Goal: Task Accomplishment & Management: Use online tool/utility

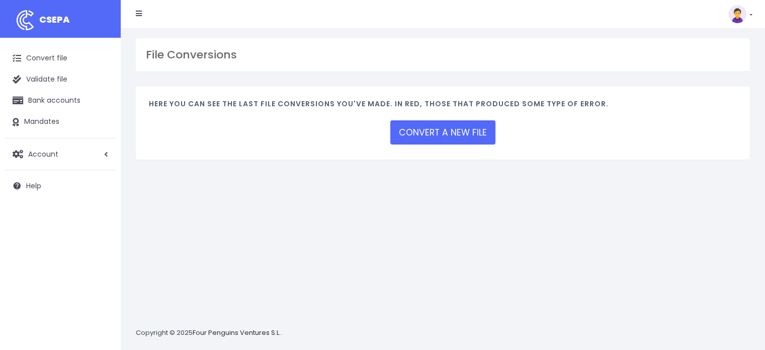
click at [747, 14] on link at bounding box center [740, 14] width 24 height 18
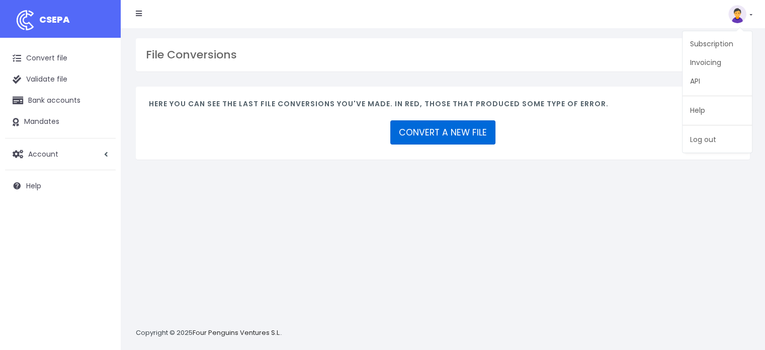
click at [418, 134] on link "CONVERT A NEW FILE" at bounding box center [442, 132] width 105 height 24
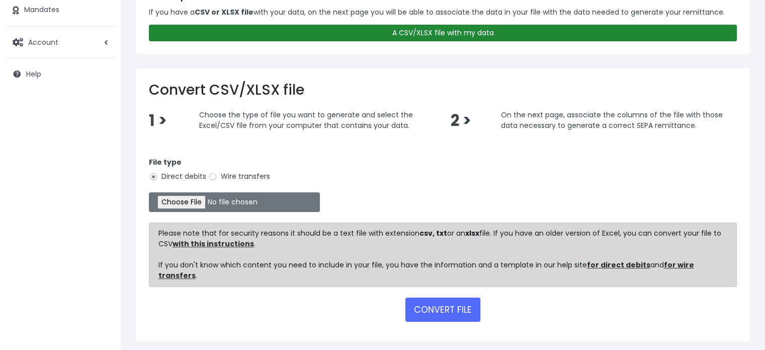
scroll to position [135, 0]
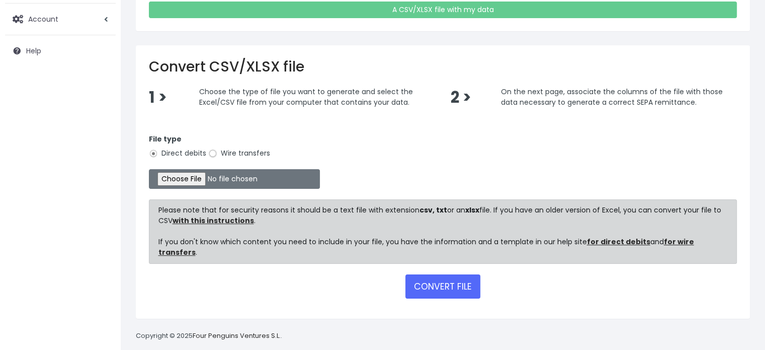
click at [208, 153] on input "Wire transfers" at bounding box center [212, 153] width 9 height 9
radio input "true"
click at [183, 175] on input "file" at bounding box center [234, 179] width 171 height 20
type input "C:\fakepath\vastendus csv.csv"
click at [422, 274] on button "CONVERT FILE" at bounding box center [442, 286] width 75 height 24
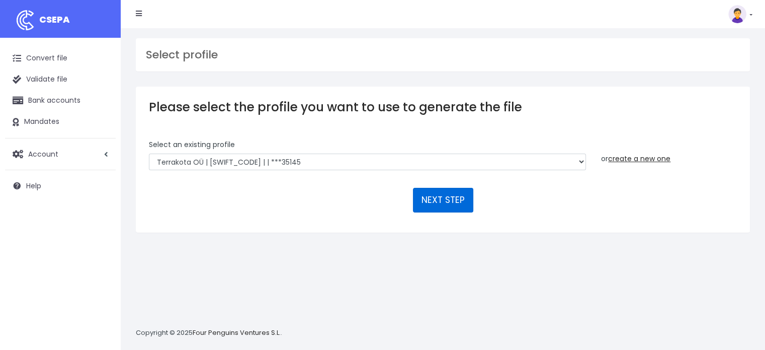
click at [444, 199] on button "NEXT STEP" at bounding box center [443, 200] width 60 height 24
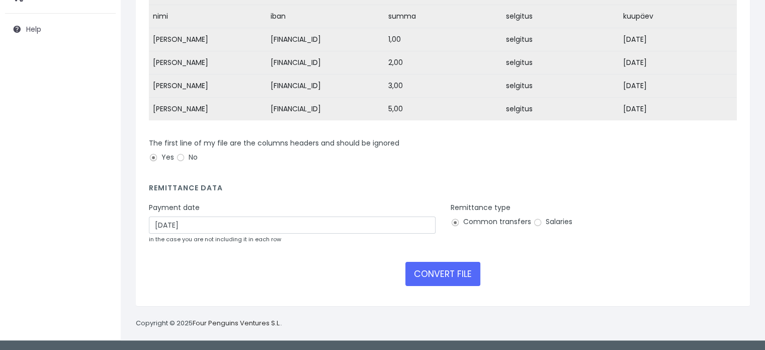
scroll to position [162, 0]
click at [534, 224] on input "Salaries" at bounding box center [537, 222] width 9 height 9
radio input "true"
click at [457, 277] on button "CONVERT FILE" at bounding box center [442, 274] width 75 height 24
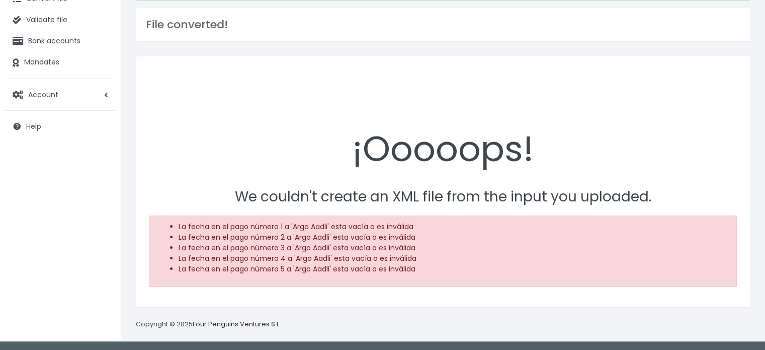
scroll to position [60, 0]
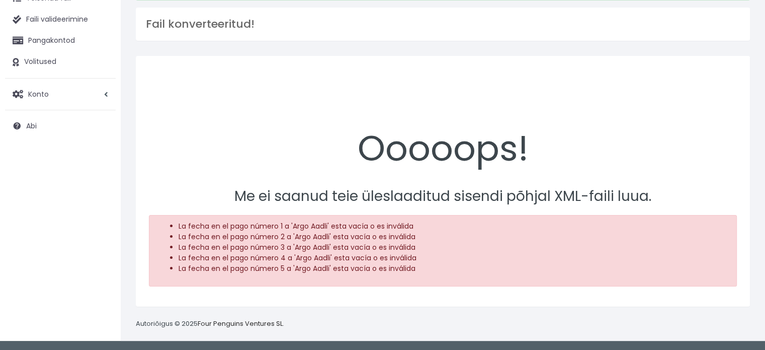
click at [585, 68] on div "Ooooops! Me ei saanud teie üleslaaditud sisendi põhjal XML-faili luua. La fecha…" at bounding box center [443, 181] width 614 height 250
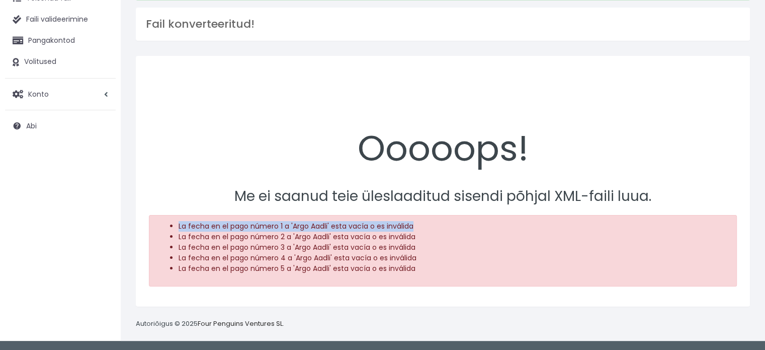
drag, startPoint x: 417, startPoint y: 221, endPoint x: 199, endPoint y: 223, distance: 218.3
click at [176, 225] on ul "La fecha en el pago número 1 a 'Argo Aadli' esta vacía o es inválida La fecha e…" at bounding box center [442, 247] width 569 height 53
copy font "La fecha en el pago número 1 a 'Argo Aadli' esta vacía o es inválida"
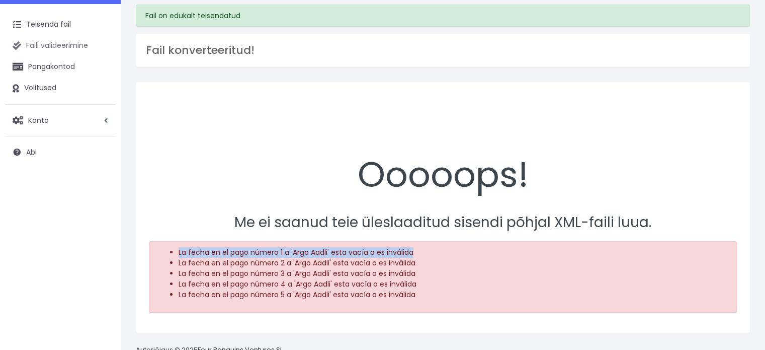
scroll to position [0, 0]
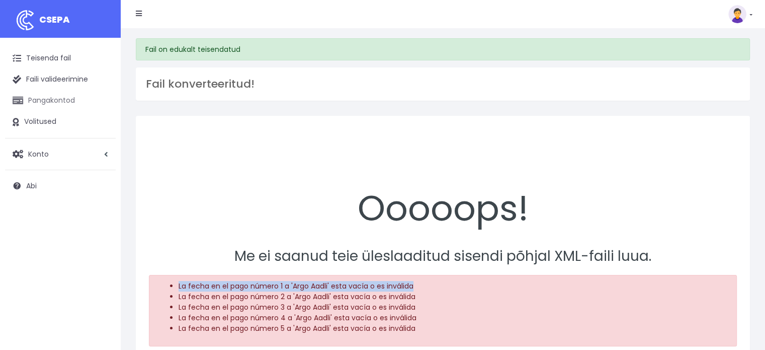
click at [65, 100] on font "Pangakontod" at bounding box center [51, 100] width 47 height 10
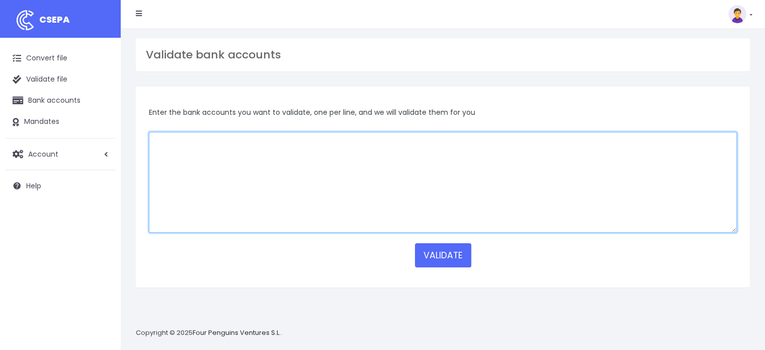
click at [237, 145] on textarea at bounding box center [443, 182] width 588 height 101
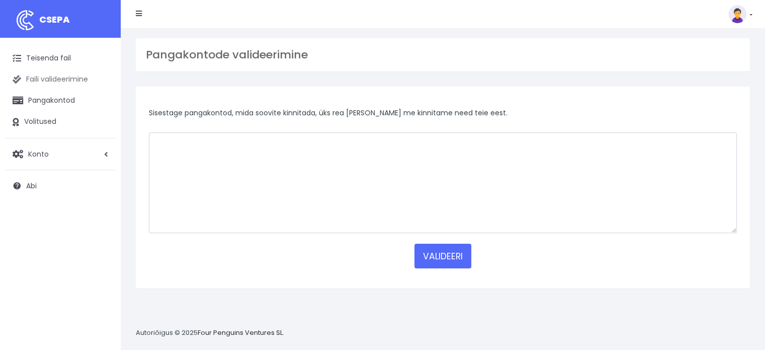
click at [55, 78] on font "Faili valideerimine" at bounding box center [57, 79] width 62 height 10
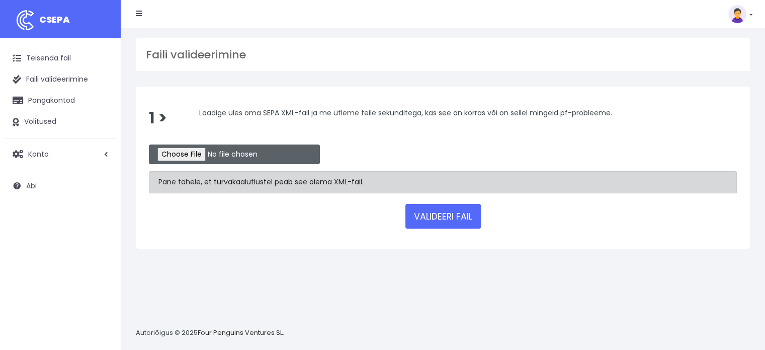
click at [192, 152] on input "file" at bounding box center [234, 154] width 171 height 20
type input "C:\fakepath\vastendus.xml"
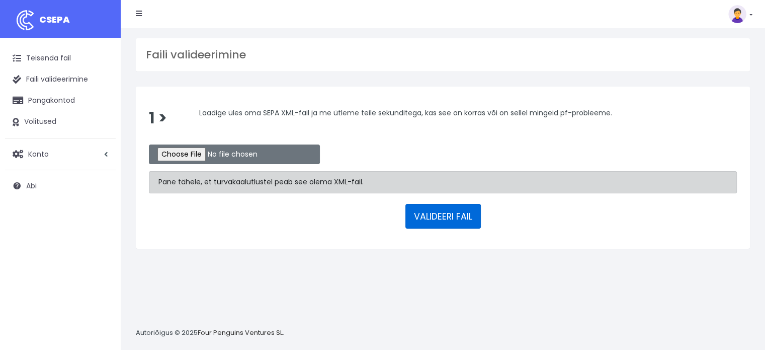
click at [440, 216] on font "VALIDEERI FAIL" at bounding box center [443, 216] width 58 height 12
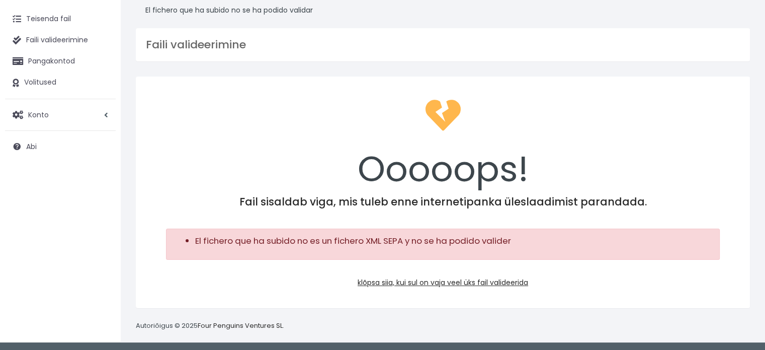
scroll to position [40, 0]
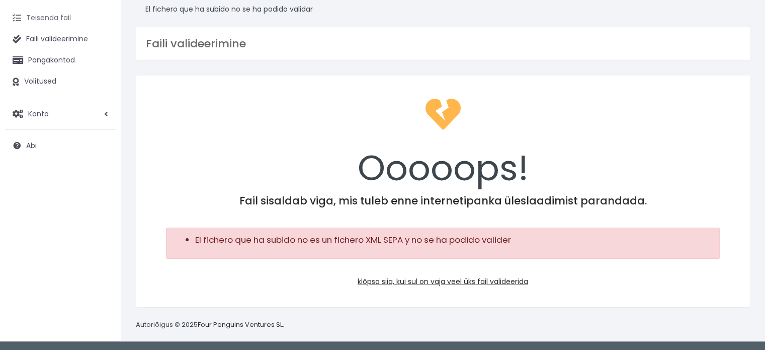
click at [62, 20] on font "Teisenda fail" at bounding box center [48, 18] width 45 height 10
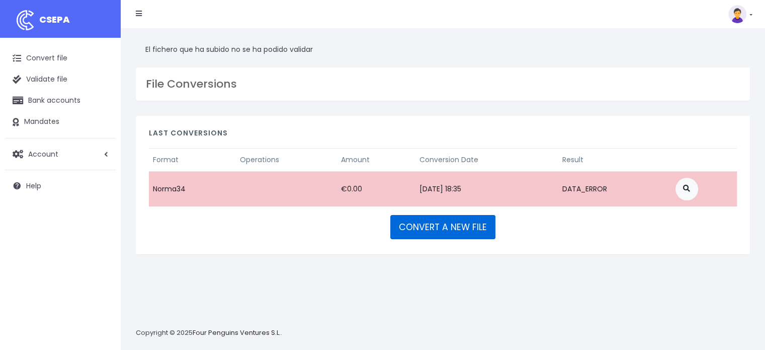
click at [453, 223] on link "CONVERT A NEW FILE" at bounding box center [442, 227] width 105 height 24
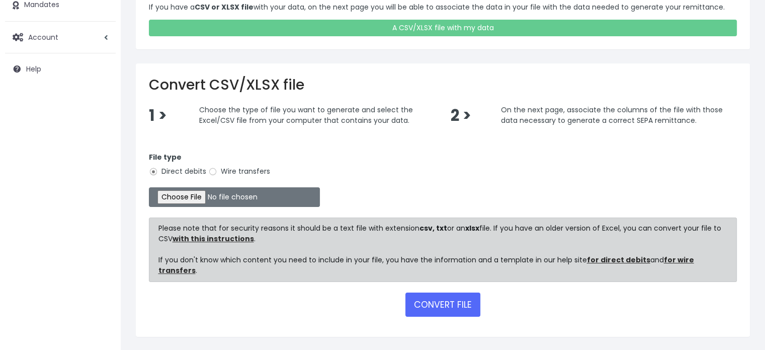
scroll to position [135, 0]
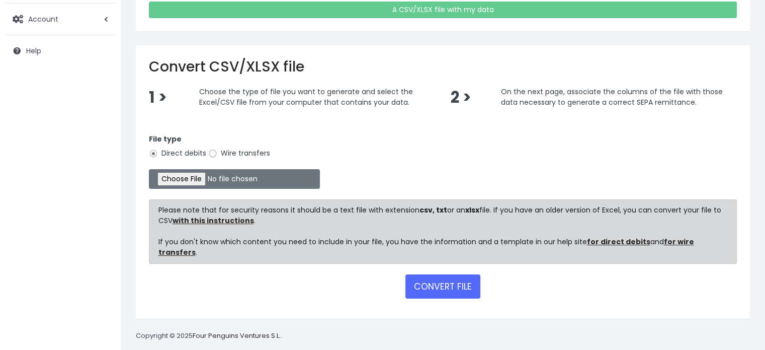
click at [211, 153] on input "Wire transfers" at bounding box center [212, 153] width 9 height 9
radio input "true"
click at [181, 176] on input "file" at bounding box center [234, 179] width 171 height 20
type input "C:\fakepath\vastendus csv.csv"
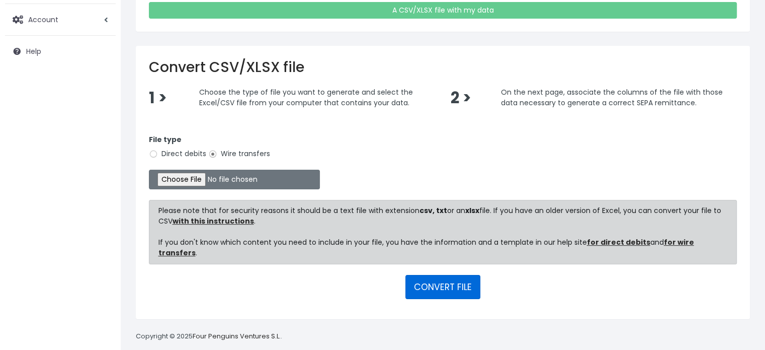
click at [449, 278] on button "CONVERT FILE" at bounding box center [442, 287] width 75 height 24
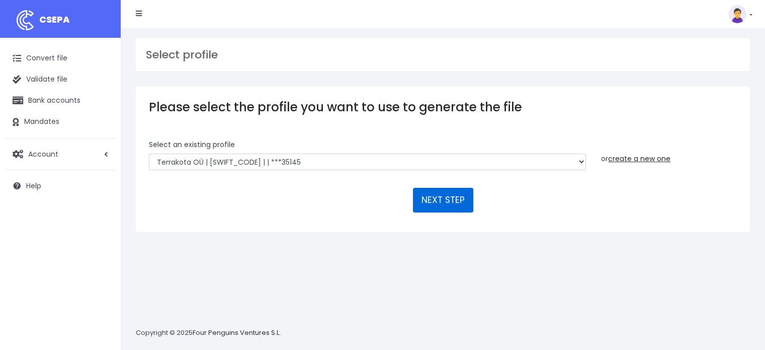
click at [455, 198] on button "NEXT STEP" at bounding box center [443, 200] width 60 height 24
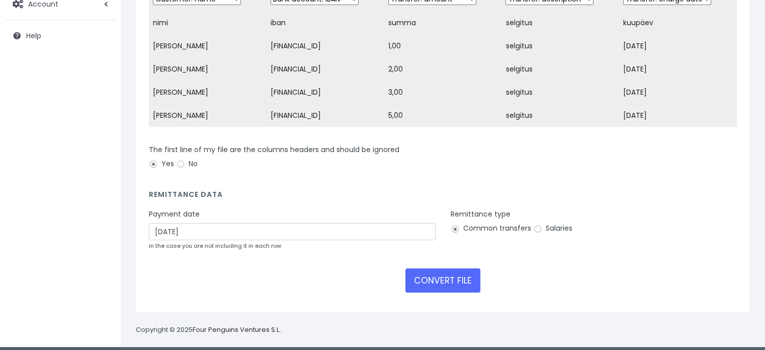
scroll to position [150, 0]
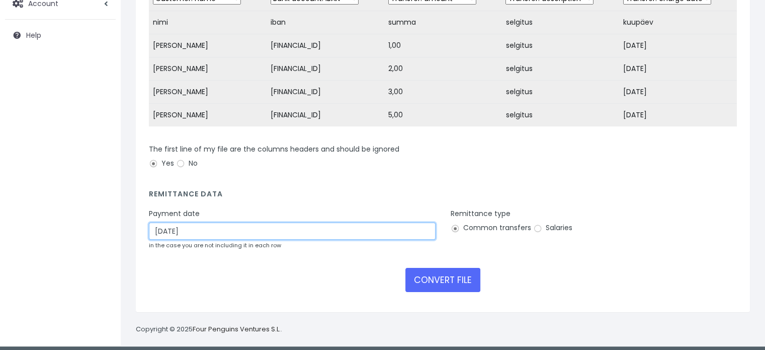
click at [255, 239] on input "[DATE]" at bounding box center [292, 230] width 287 height 17
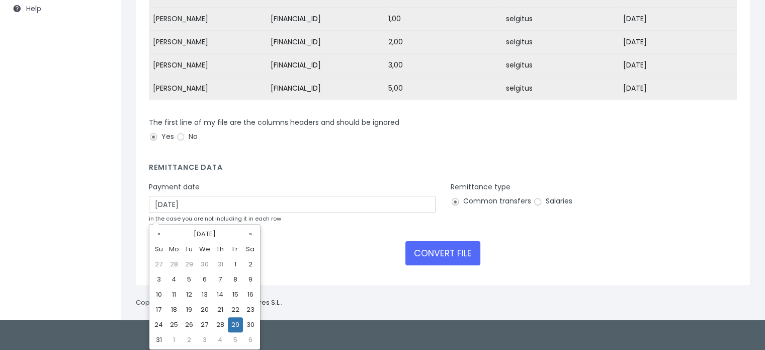
scroll to position [162, 0]
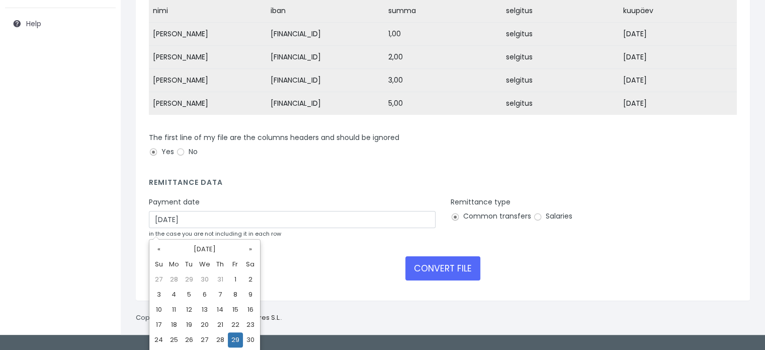
click at [630, 92] on td "[DATE]" at bounding box center [678, 103] width 118 height 23
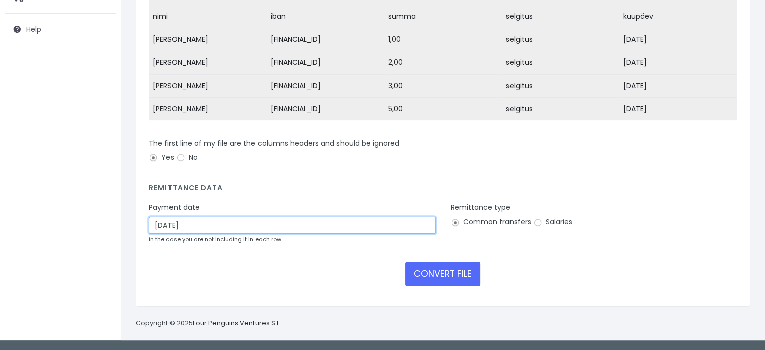
click at [189, 229] on input "08/29/2025" at bounding box center [292, 224] width 287 height 17
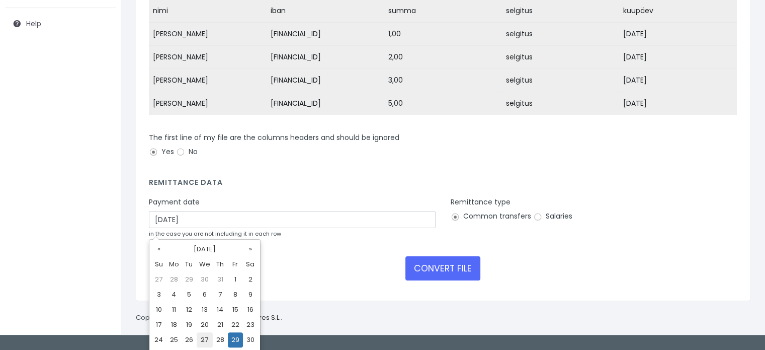
click at [206, 341] on td "27" at bounding box center [205, 339] width 16 height 15
type input "08/27/2025"
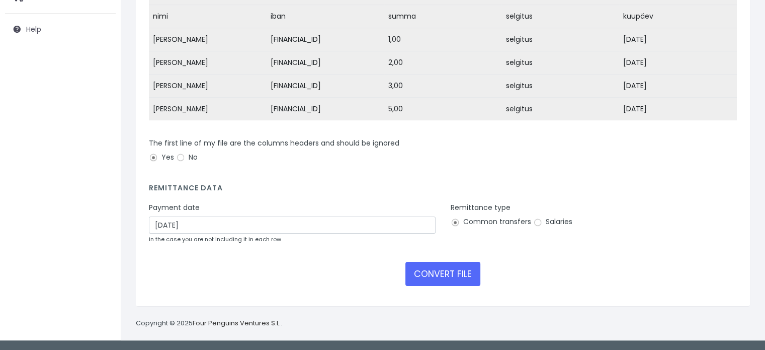
click at [290, 270] on div "CONVERT FILE" at bounding box center [443, 274] width 588 height 24
click at [540, 225] on span at bounding box center [537, 222] width 9 height 9
click at [540, 225] on input "Salaries" at bounding box center [537, 222] width 9 height 9
radio input "true"
click at [438, 269] on button "CONVERT FILE" at bounding box center [442, 274] width 75 height 24
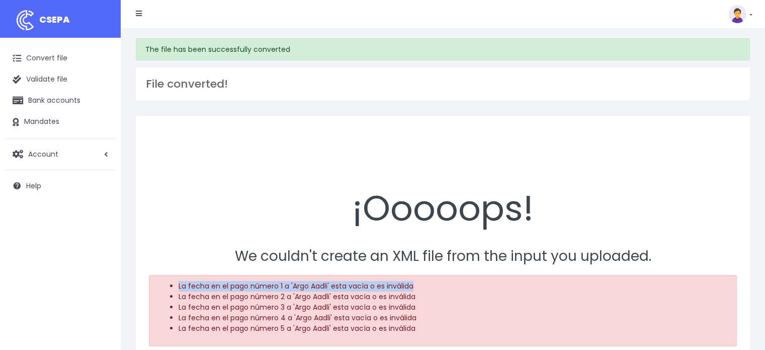
drag, startPoint x: 414, startPoint y: 282, endPoint x: 171, endPoint y: 281, distance: 243.4
click at [179, 281] on li "La fecha en el pago número 1 a 'Argo Aadli' esta vacía o es inválida" at bounding box center [453, 286] width 549 height 11
copy li "La fecha en el pago número 1 a 'Argo Aadli' esta vacía o es inválida"
click at [46, 56] on link "Convert file" at bounding box center [60, 58] width 111 height 21
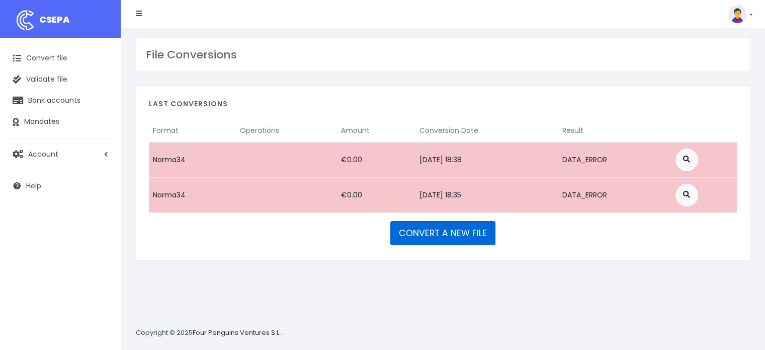
click at [461, 229] on link "CONVERT A NEW FILE" at bounding box center [442, 233] width 105 height 24
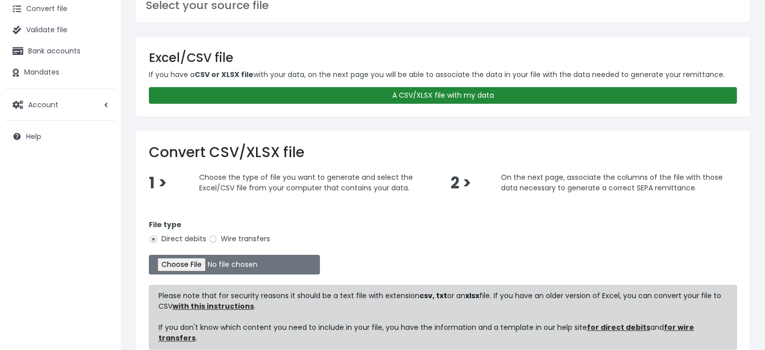
scroll to position [50, 0]
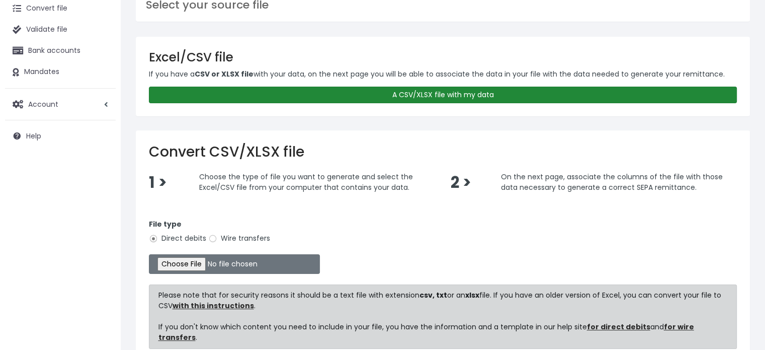
click at [463, 98] on link "A CSV/XLSX file with my data" at bounding box center [443, 94] width 588 height 17
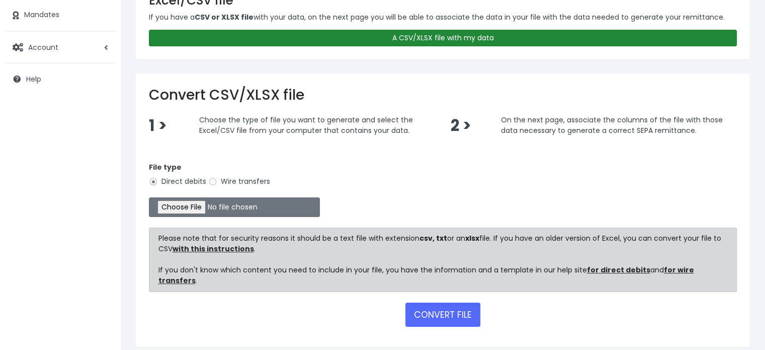
scroll to position [135, 0]
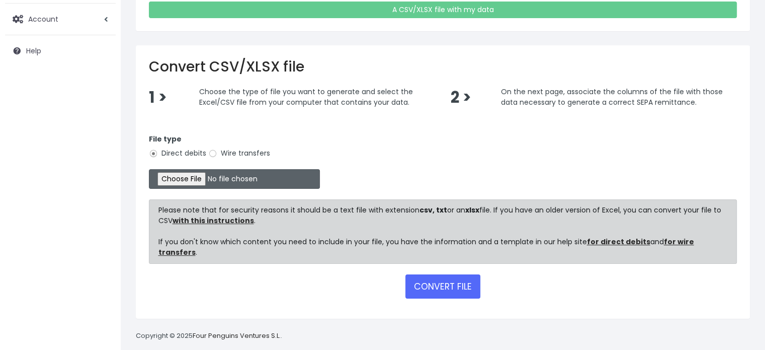
click at [185, 174] on input "file" at bounding box center [234, 179] width 171 height 20
type input "C:\fakepath\vastendus csv.csv"
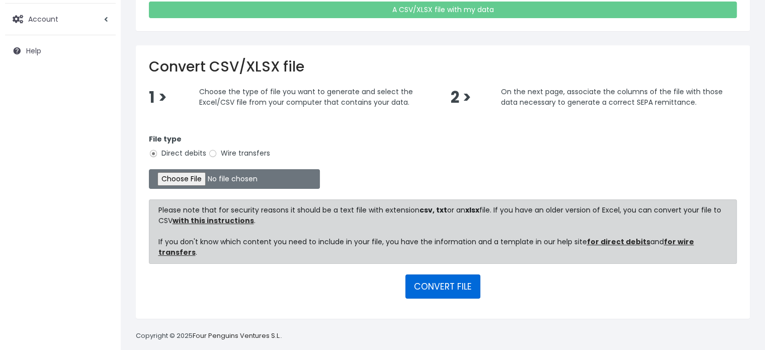
click at [437, 274] on button "CONVERT FILE" at bounding box center [442, 286] width 75 height 24
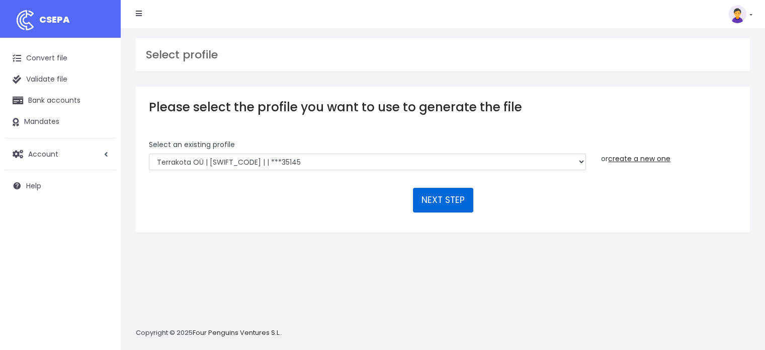
click at [441, 197] on button "NEXT STEP" at bounding box center [443, 200] width 60 height 24
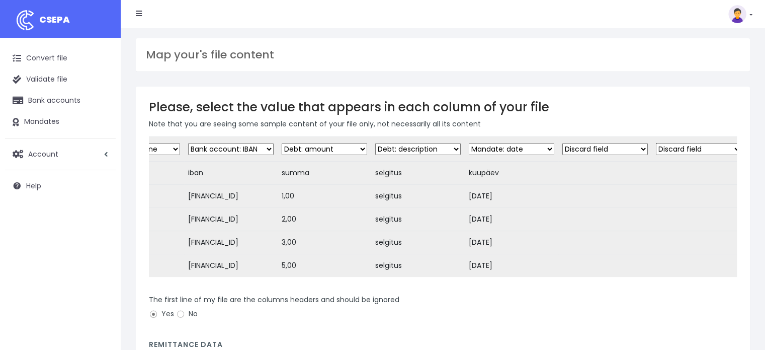
click at [578, 147] on select "Discard field Customer: name Customer: ID Customer: Email Customer: Address Cus…" at bounding box center [604, 149] width 85 height 12
click at [570, 148] on select "Discard field Customer: name Customer: ID Customer: Email Customer: Address Cus…" at bounding box center [604, 149] width 85 height 12
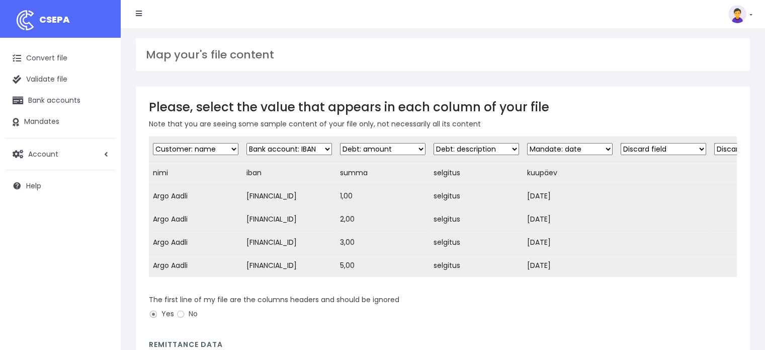
click at [184, 147] on select "Discard field Customer: name Customer: ID Customer: Email Customer: Address Cus…" at bounding box center [195, 149] width 85 height 12
click at [628, 249] on td at bounding box center [664, 242] width 94 height 23
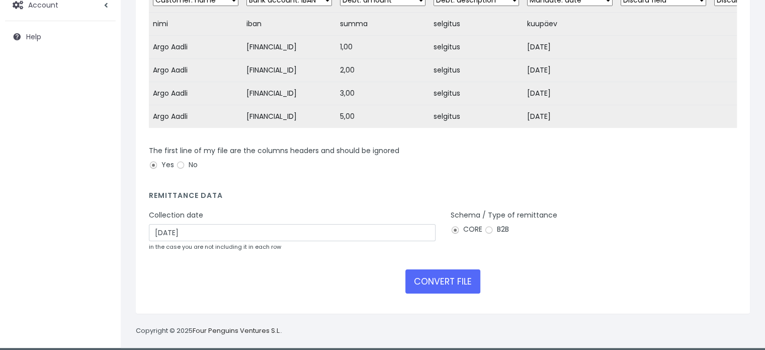
scroll to position [162, 0]
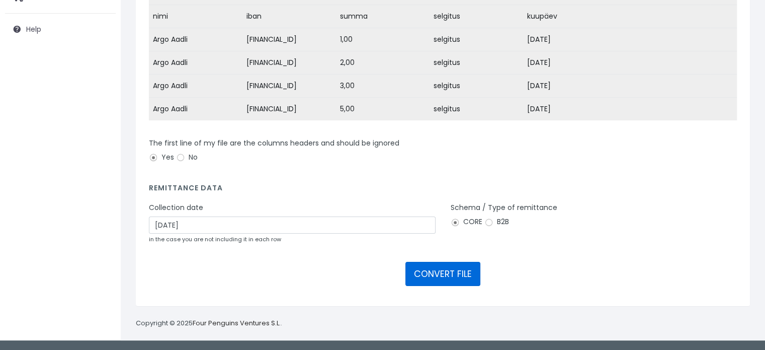
click at [432, 276] on button "CONVERT FILE" at bounding box center [442, 274] width 75 height 24
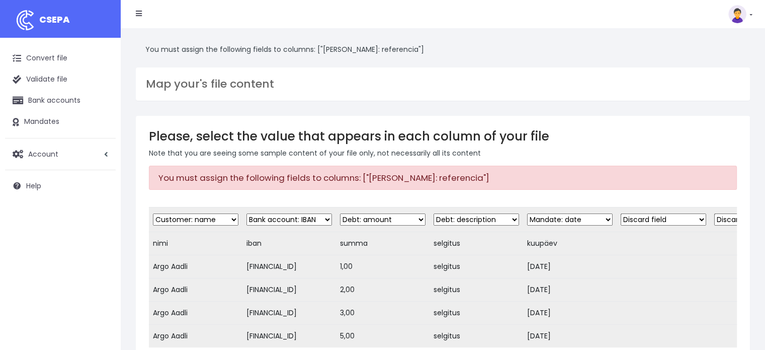
click at [636, 221] on select "Discard field Customer: name Customer: ID Customer: Email Customer: Address Cus…" at bounding box center [663, 219] width 85 height 12
select select "mandate_reference"
click at [621, 213] on select "Discard field Customer: name Customer: ID Customer: Email Customer: Address Cus…" at bounding box center [663, 219] width 85 height 12
click at [629, 254] on td at bounding box center [664, 265] width 94 height 23
click at [714, 219] on select "Discard field Customer: name Customer: ID Customer: Email Customer: Address Cus…" at bounding box center [756, 219] width 85 height 12
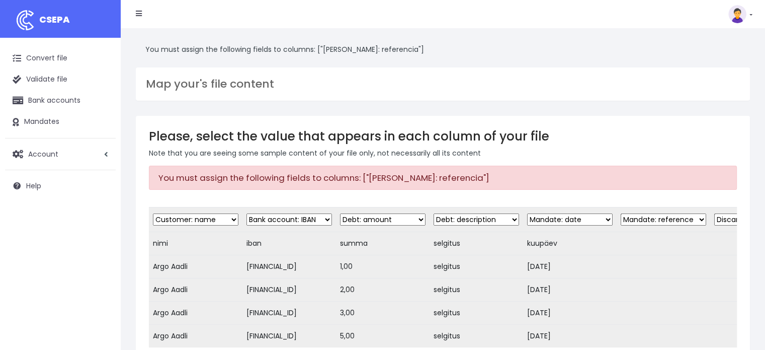
select select "mandate_reference"
click at [714, 213] on select "Discard field Customer: name Customer: ID Customer: Email Customer: Address Cus…" at bounding box center [756, 219] width 85 height 12
click at [595, 298] on td "29.08.2024" at bounding box center [570, 289] width 94 height 23
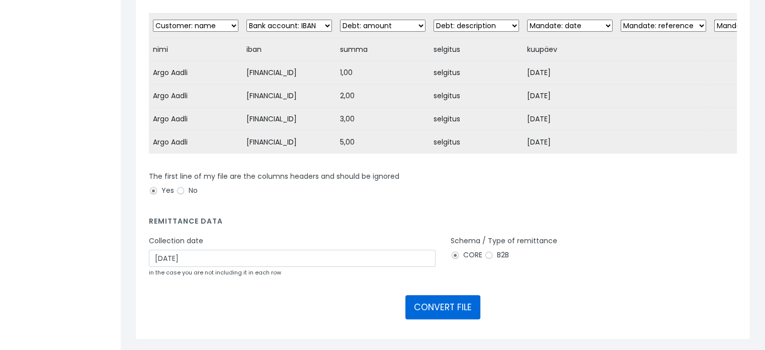
scroll to position [232, 0]
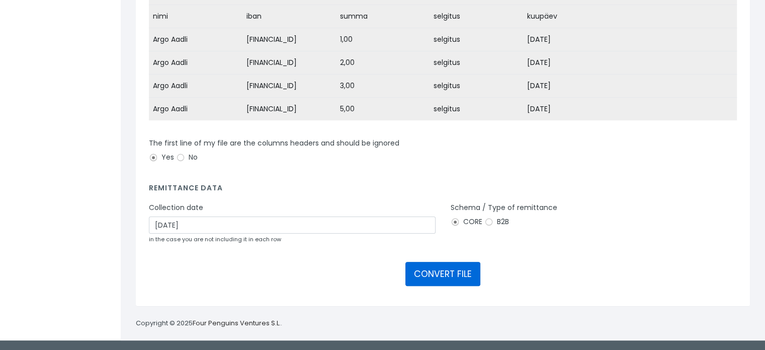
click at [436, 278] on button "CONVERT FILE" at bounding box center [442, 274] width 75 height 24
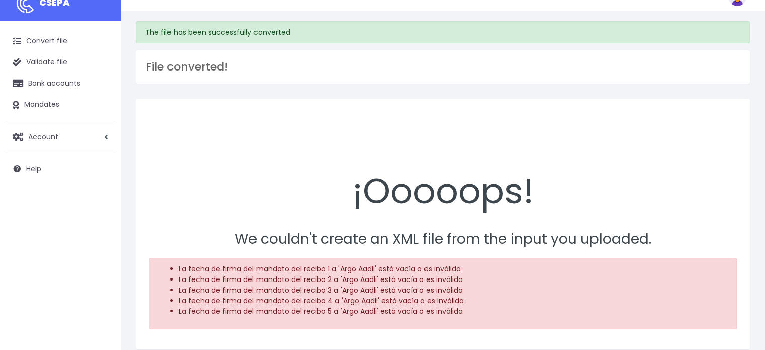
scroll to position [60, 0]
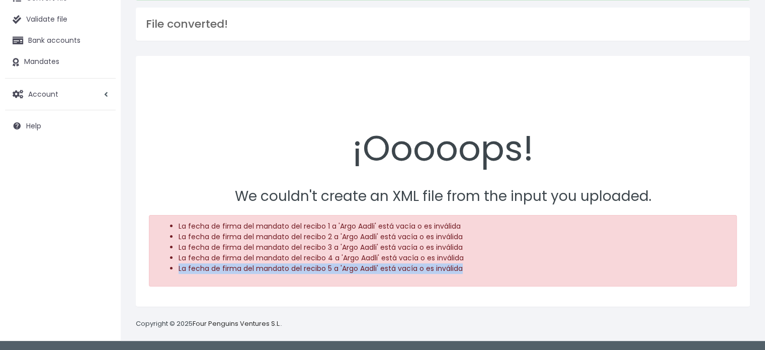
drag, startPoint x: 465, startPoint y: 268, endPoint x: 179, endPoint y: 276, distance: 285.8
click at [179, 276] on div "La fecha de firma del mandato del recibo 1 a 'Argo Aadli' está vacía o es invál…" at bounding box center [443, 250] width 588 height 71
copy li "La fecha de firma del mandato del recibo 5 a 'Argo Aadli' está vacía o es invál…"
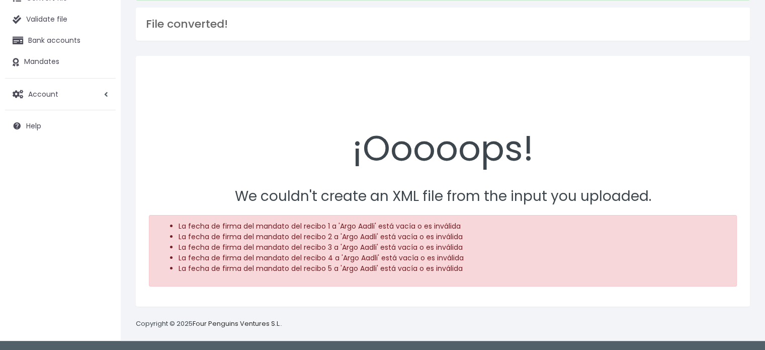
click at [422, 142] on div "¡Ooooops!" at bounding box center [443, 122] width 588 height 106
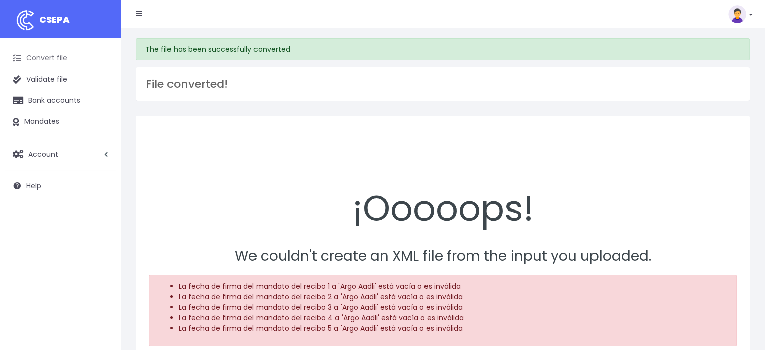
scroll to position [0, 0]
click at [64, 54] on link "Convert file" at bounding box center [60, 58] width 111 height 21
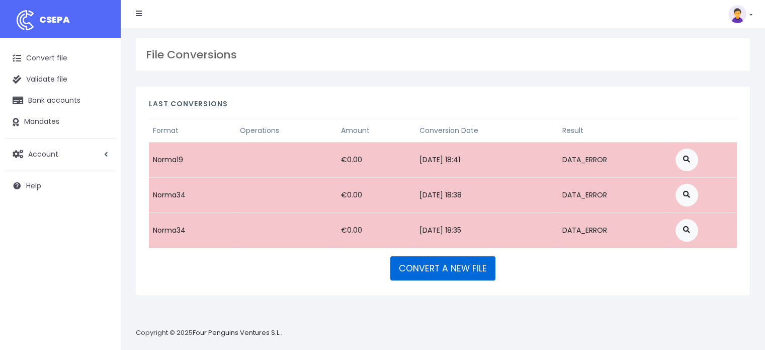
click at [425, 267] on link "CONVERT A NEW FILE" at bounding box center [442, 268] width 105 height 24
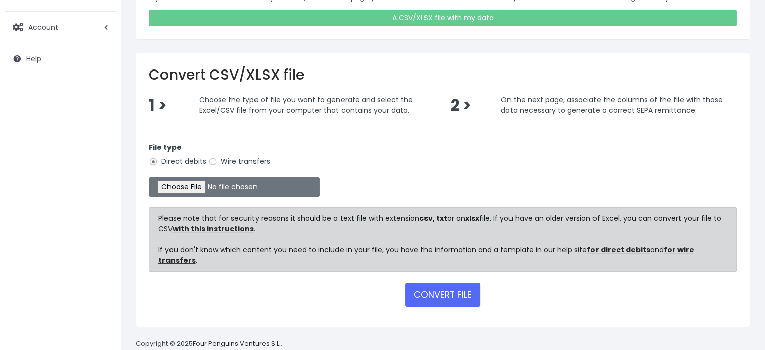
scroll to position [135, 0]
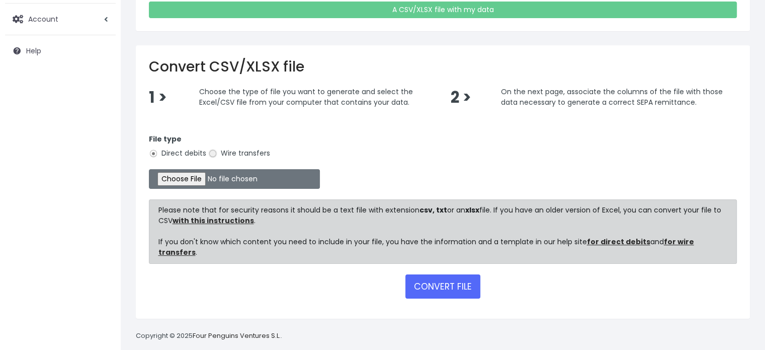
click at [210, 151] on input "Wire transfers" at bounding box center [212, 153] width 9 height 9
radio input "true"
click at [184, 177] on input "file" at bounding box center [234, 179] width 171 height 20
type input "C:\fakepath\vastendus csv.csv"
click at [432, 274] on button "CONVERT FILE" at bounding box center [442, 286] width 75 height 24
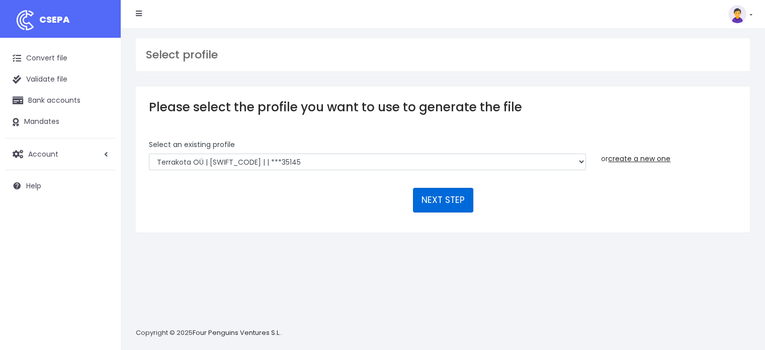
click at [430, 200] on button "NEXT STEP" at bounding box center [443, 200] width 60 height 24
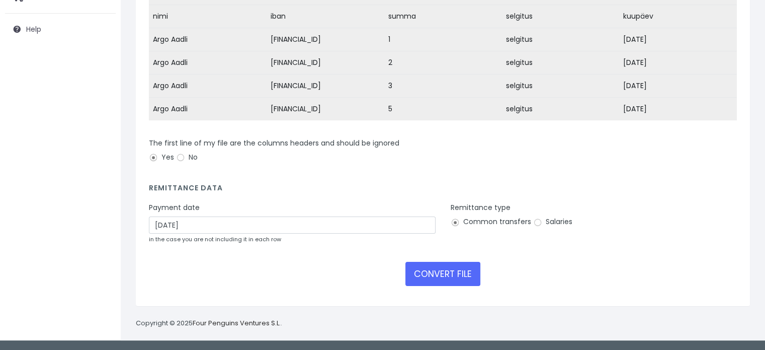
scroll to position [162, 0]
click at [445, 274] on button "CONVERT FILE" at bounding box center [442, 274] width 75 height 24
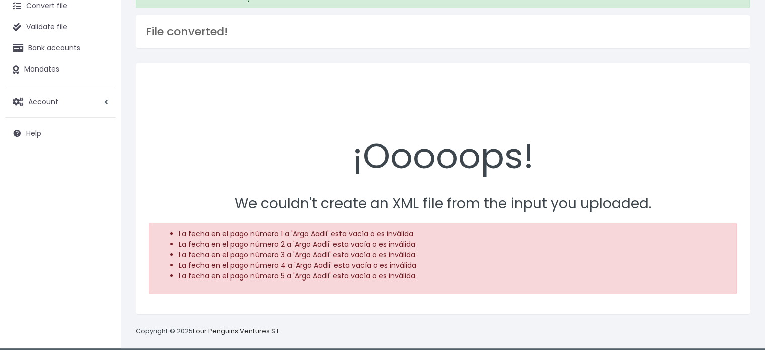
scroll to position [60, 0]
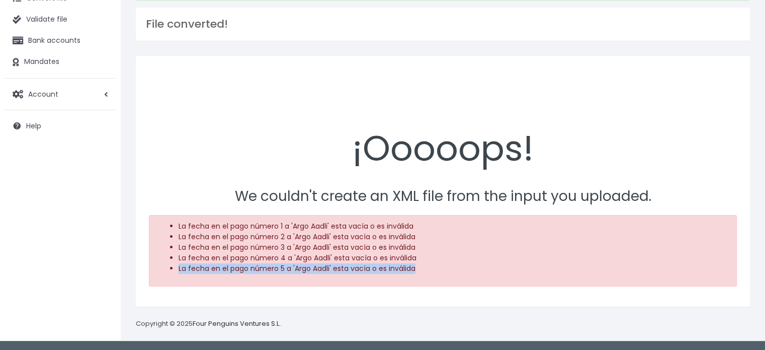
drag, startPoint x: 345, startPoint y: 265, endPoint x: 171, endPoint y: 270, distance: 174.1
click at [179, 270] on li "La fecha en el pago número 5 a 'Argo Aadli' esta vacía o es inválida" at bounding box center [453, 268] width 549 height 11
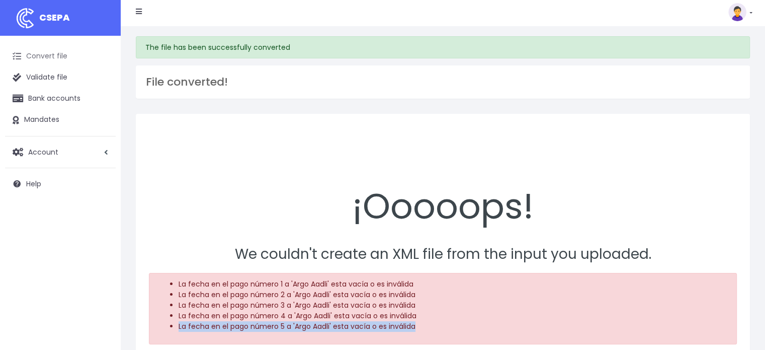
scroll to position [0, 0]
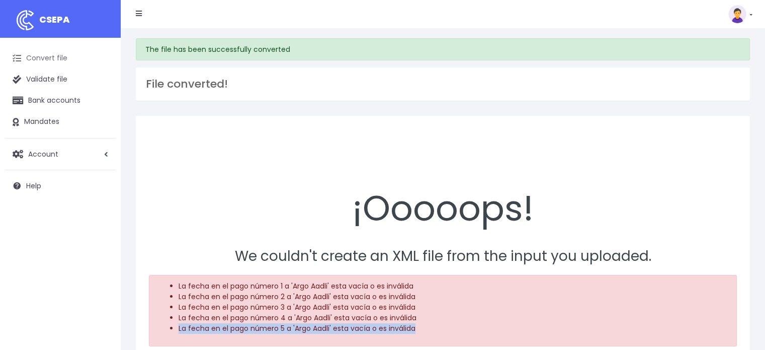
click at [50, 57] on link "Convert file" at bounding box center [60, 58] width 111 height 21
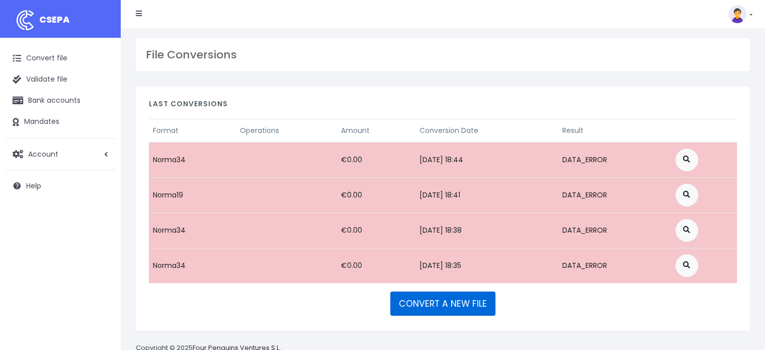
click at [447, 304] on link "CONVERT A NEW FILE" at bounding box center [442, 303] width 105 height 24
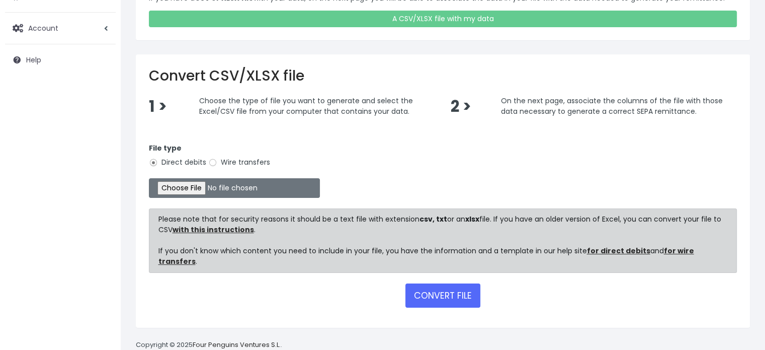
scroll to position [135, 0]
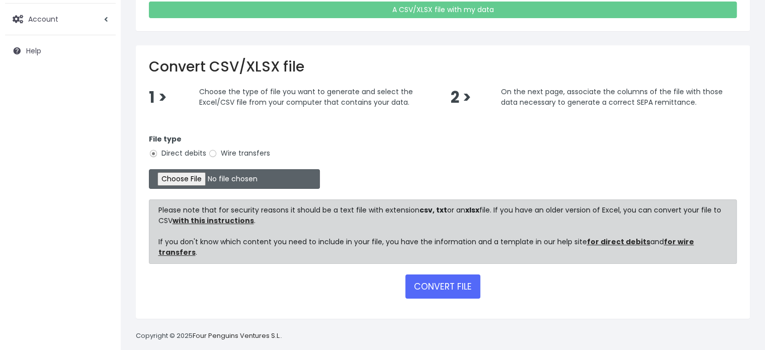
click at [191, 173] on input "file" at bounding box center [234, 179] width 171 height 20
type input "C:\fakepath\vastendus csv.csv"
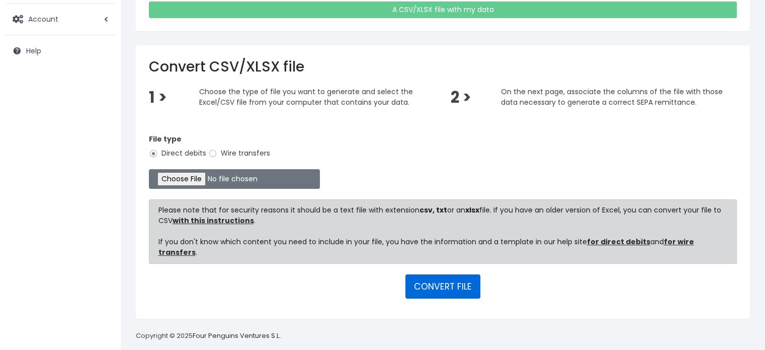
click at [452, 279] on button "CONVERT FILE" at bounding box center [442, 286] width 75 height 24
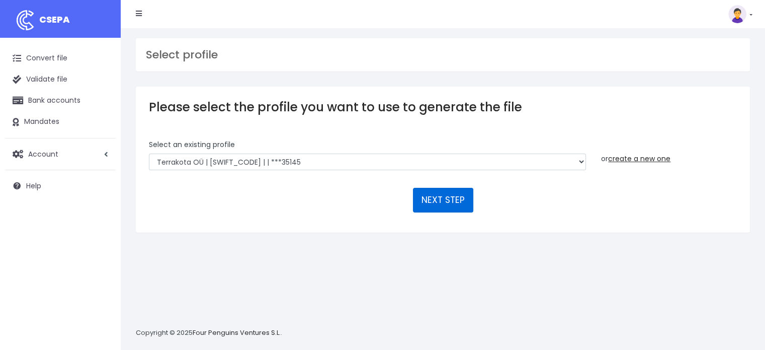
click at [439, 201] on button "NEXT STEP" at bounding box center [443, 200] width 60 height 24
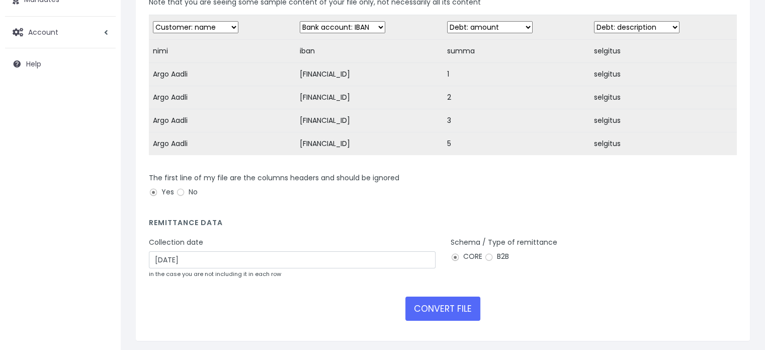
scroll to position [162, 0]
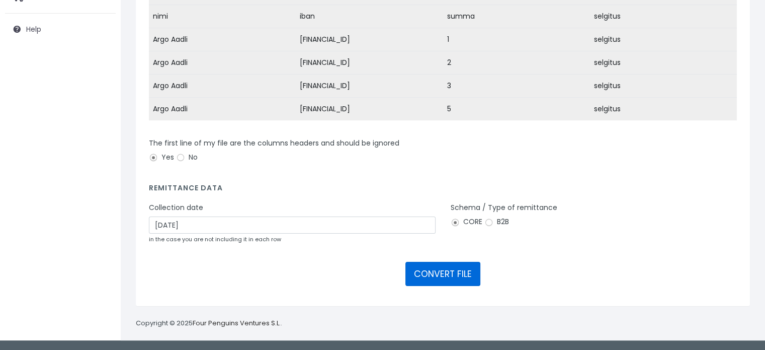
click at [456, 278] on button "CONVERT FILE" at bounding box center [442, 274] width 75 height 24
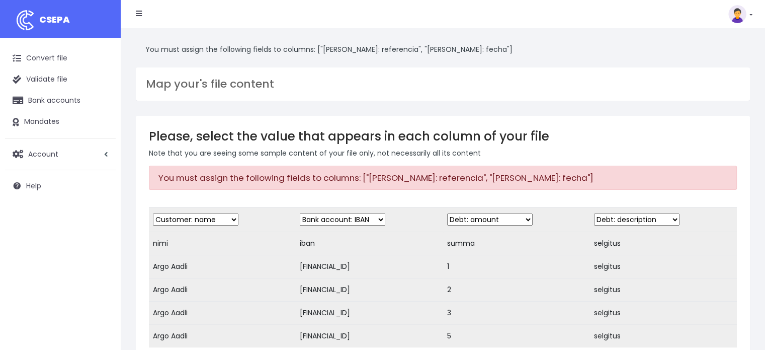
drag, startPoint x: 151, startPoint y: 136, endPoint x: 542, endPoint y: 172, distance: 392.4
click at [542, 172] on div "Please, select the value that appears in each column of your file Note that you…" at bounding box center [443, 324] width 614 height 417
copy div "Please, select the value that appears in each column of your file Note that you…"
click at [565, 197] on div "Please, select the value that appears in each column of your file Note that you…" at bounding box center [443, 324] width 614 height 417
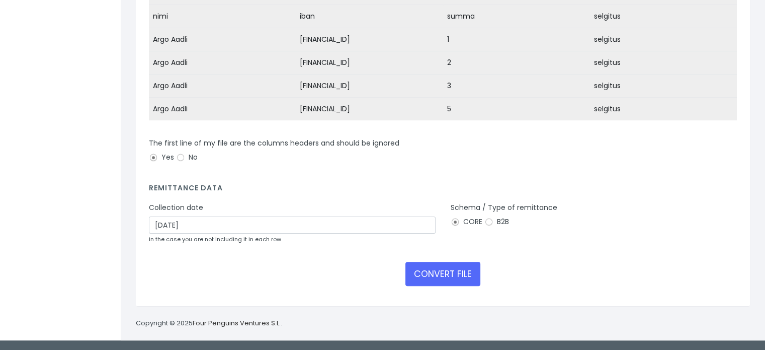
scroll to position [232, 0]
drag, startPoint x: 491, startPoint y: 223, endPoint x: 483, endPoint y: 245, distance: 24.0
click at [490, 223] on input "B2B" at bounding box center [488, 221] width 9 height 9
radio input "true"
click at [448, 276] on button "CONVERT FILE" at bounding box center [442, 274] width 75 height 24
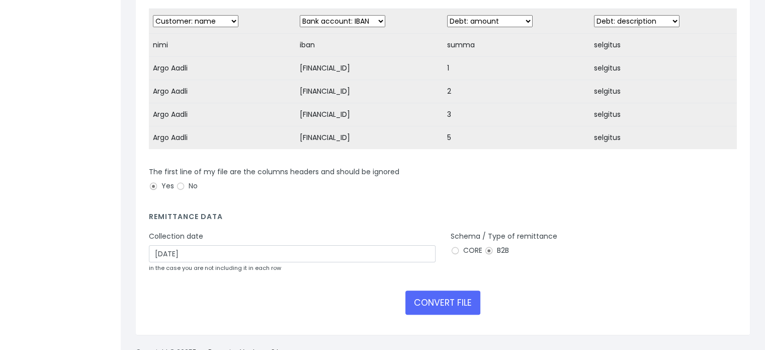
scroll to position [232, 0]
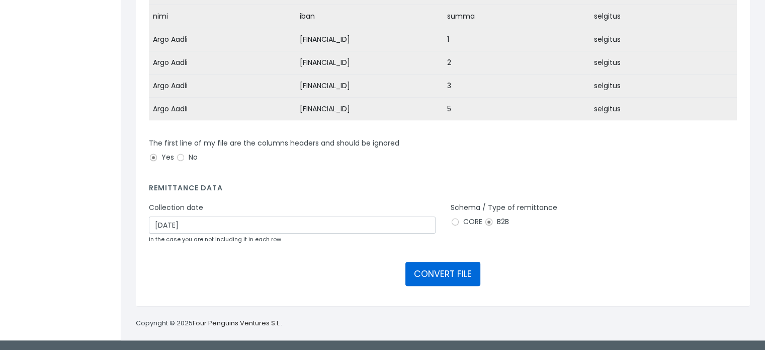
click at [442, 274] on button "CONVERT FILE" at bounding box center [442, 274] width 75 height 24
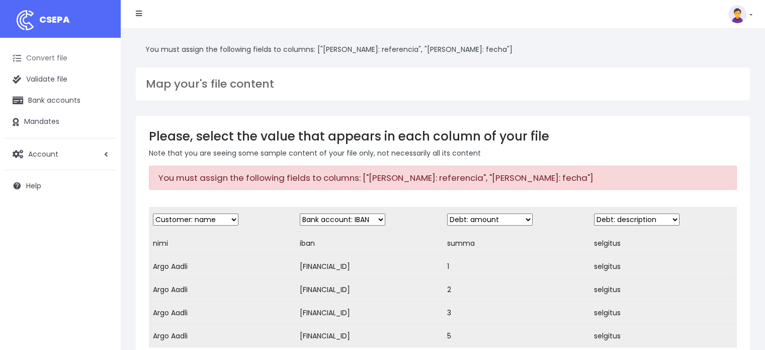
click at [47, 54] on link "Convert file" at bounding box center [60, 58] width 111 height 21
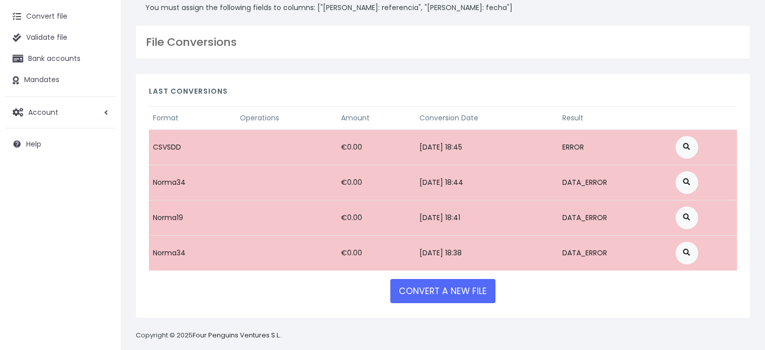
scroll to position [52, 0]
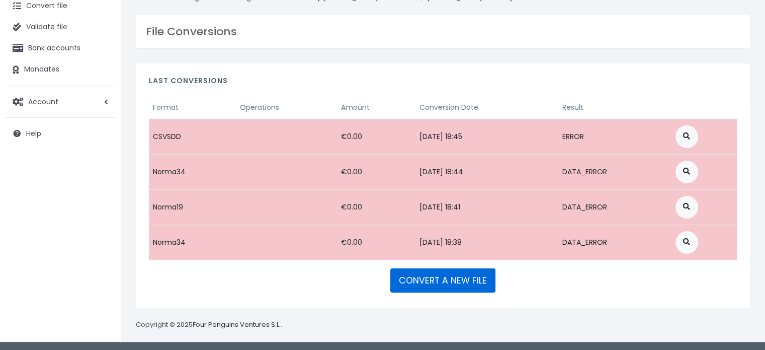
click at [415, 277] on link "CONVERT A NEW FILE" at bounding box center [442, 280] width 105 height 24
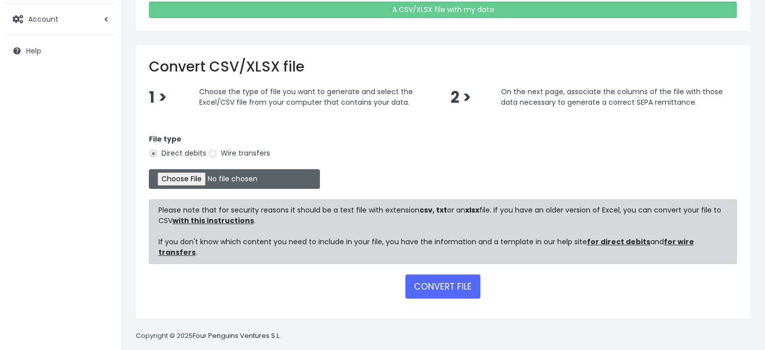
scroll to position [135, 0]
drag, startPoint x: 210, startPoint y: 151, endPoint x: 208, endPoint y: 156, distance: 5.9
click at [210, 150] on input "Wire transfers" at bounding box center [212, 153] width 9 height 9
radio input "true"
click at [173, 177] on input "file" at bounding box center [234, 179] width 171 height 20
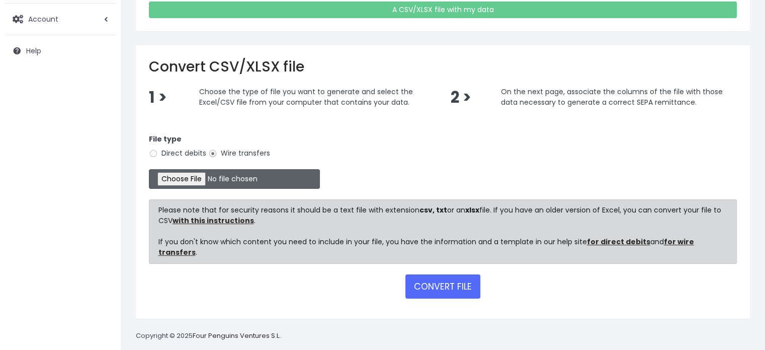
type input "C:\fakepath\vastendus csv.csv"
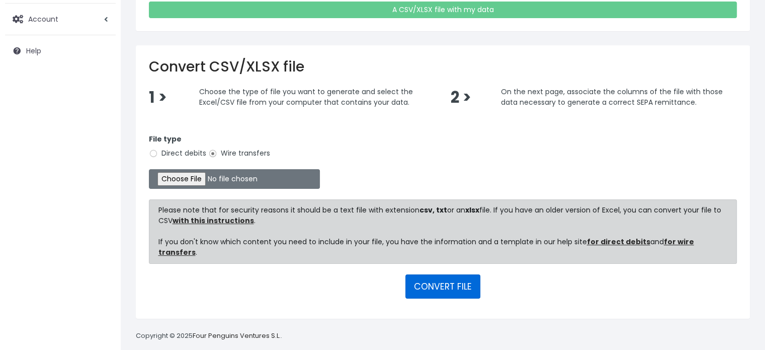
click at [420, 279] on button "CONVERT FILE" at bounding box center [442, 286] width 75 height 24
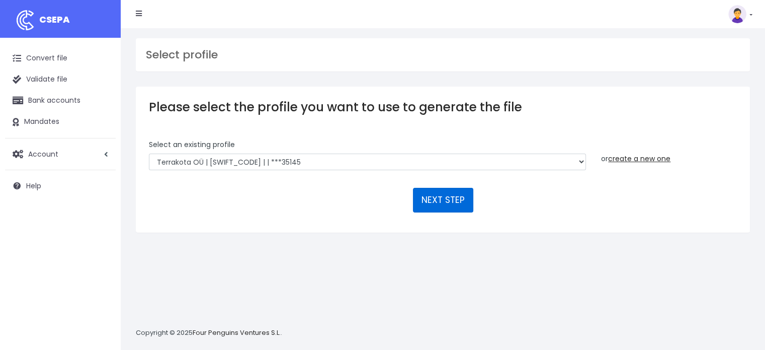
click at [428, 195] on button "NEXT STEP" at bounding box center [443, 200] width 60 height 24
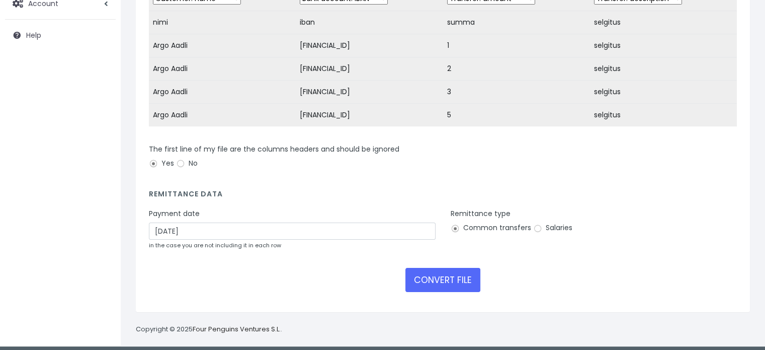
scroll to position [151, 0]
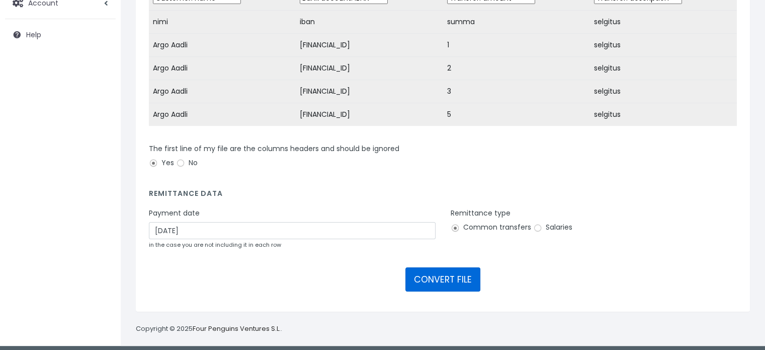
click at [463, 283] on button "CONVERT FILE" at bounding box center [442, 279] width 75 height 24
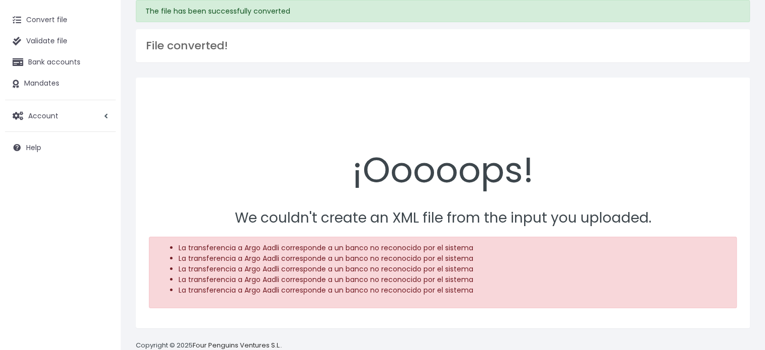
scroll to position [60, 0]
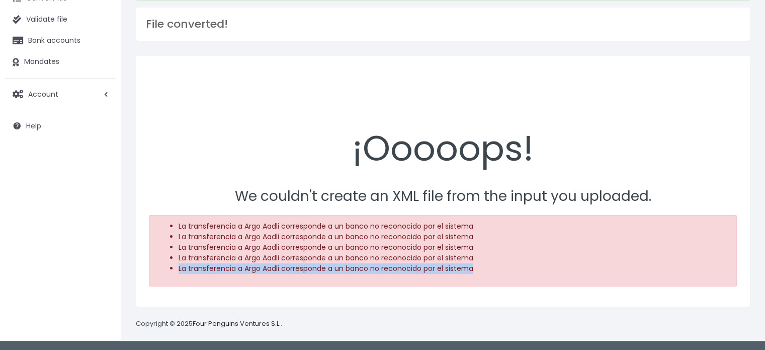
drag, startPoint x: 424, startPoint y: 267, endPoint x: 159, endPoint y: 269, distance: 265.5
click at [159, 269] on ul "La transferencia a Argo Aadli corresponde a un banco no reconocido por el siste…" at bounding box center [442, 247] width 569 height 53
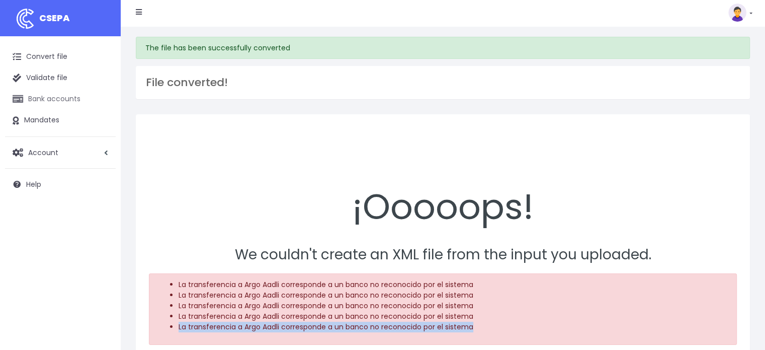
scroll to position [0, 0]
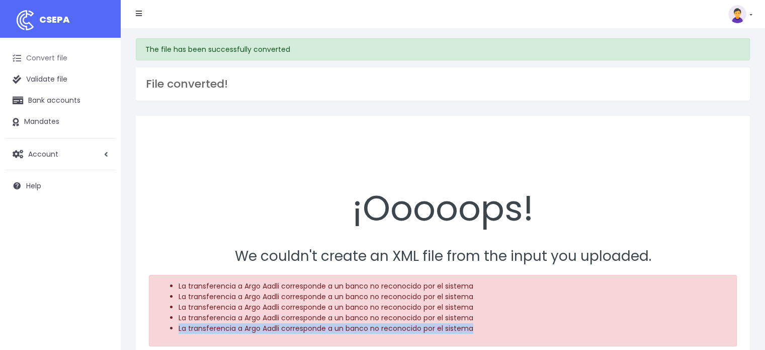
click at [53, 54] on link "Convert file" at bounding box center [60, 58] width 111 height 21
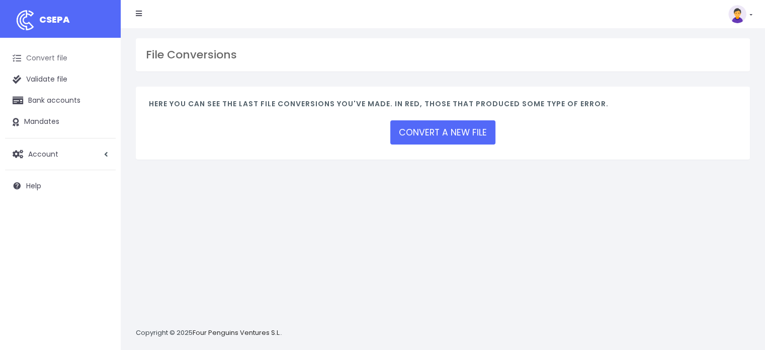
click at [49, 58] on link "Convert file" at bounding box center [60, 58] width 111 height 21
click at [418, 129] on link "CONVERT A NEW FILE" at bounding box center [442, 132] width 105 height 24
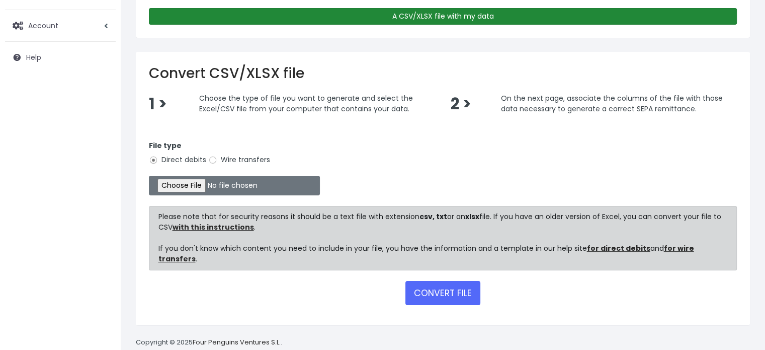
scroll to position [135, 0]
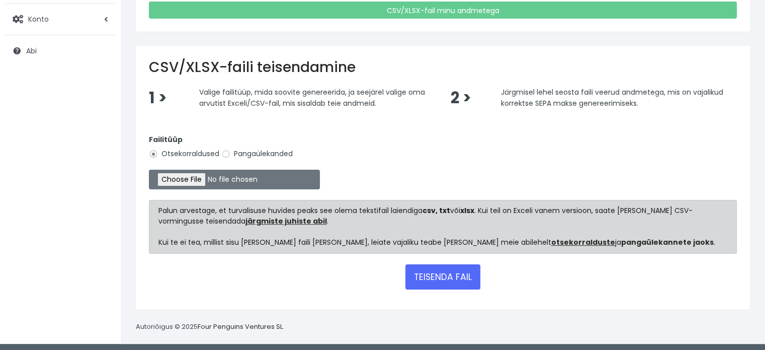
click at [621, 240] on font "pangaülekannete jaoks" at bounding box center [667, 242] width 93 height 10
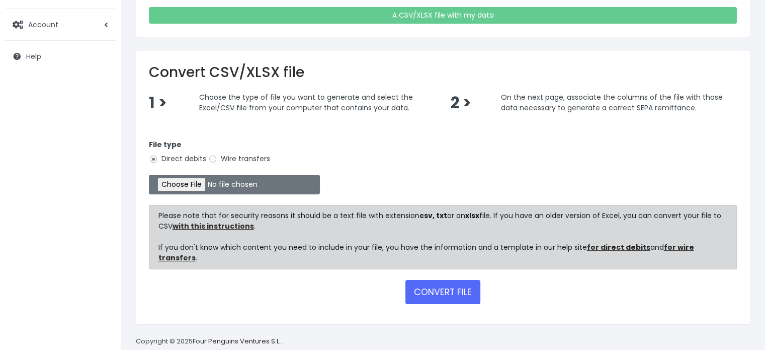
scroll to position [135, 0]
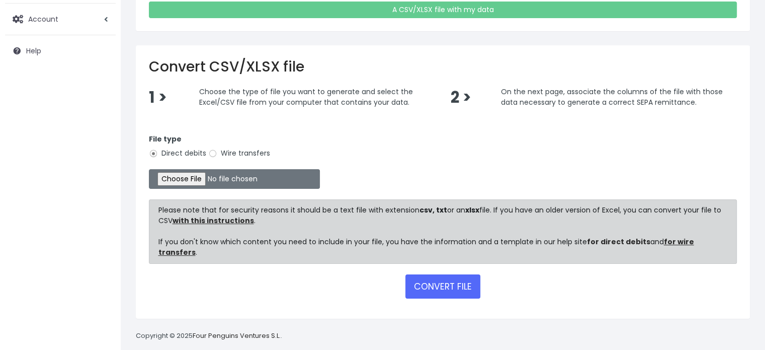
click at [595, 237] on link "for direct debits" at bounding box center [618, 241] width 63 height 10
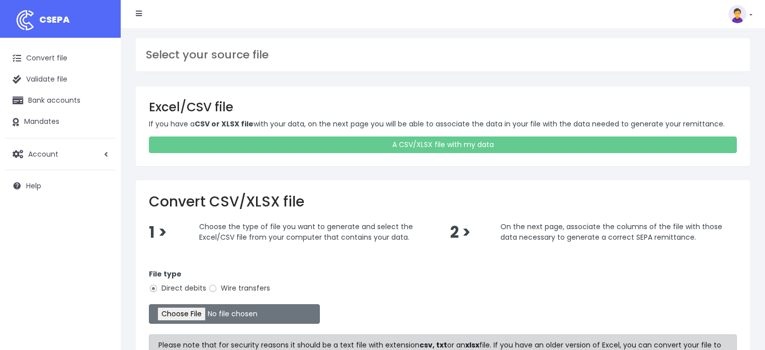
scroll to position [135, 0]
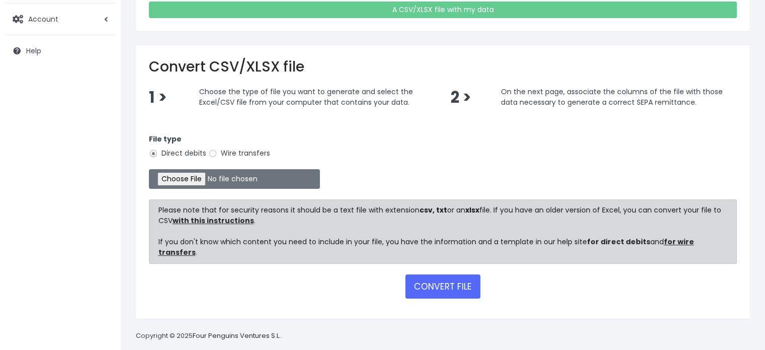
click at [603, 242] on link "for direct debits" at bounding box center [618, 241] width 63 height 10
